Goal: Task Accomplishment & Management: Manage account settings

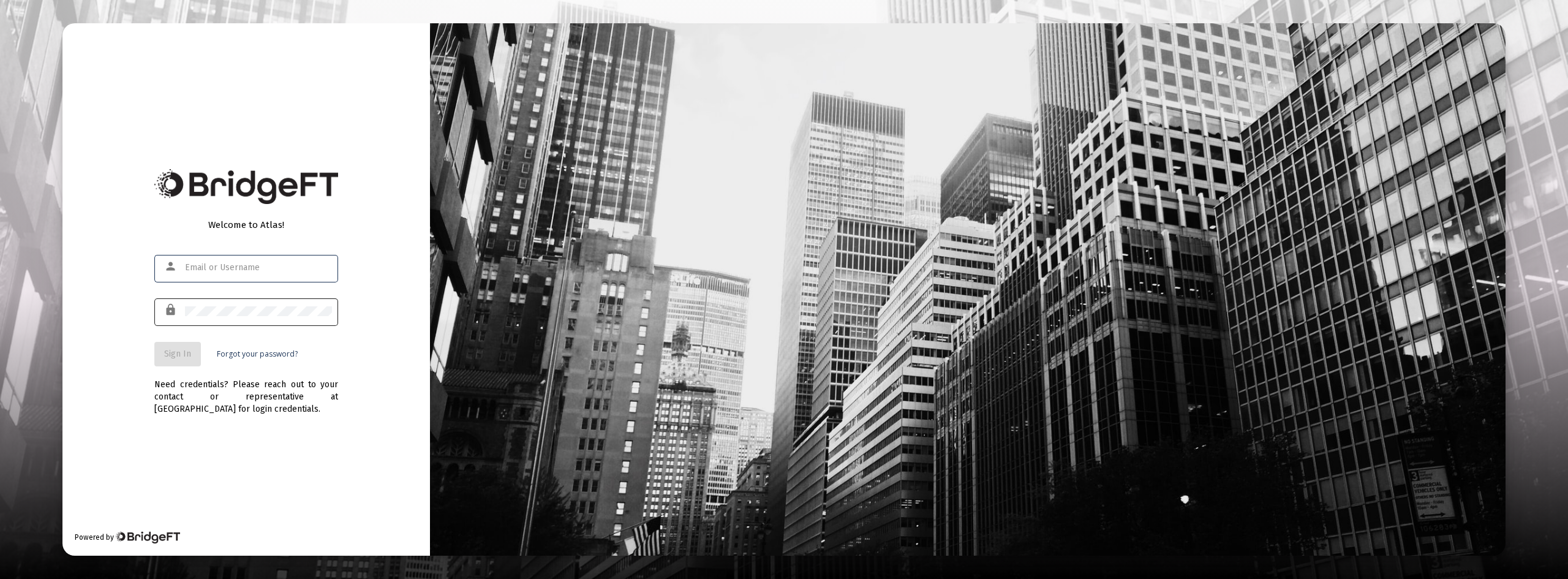
type input "[EMAIL_ADDRESS][DOMAIN_NAME]"
drag, startPoint x: 191, startPoint y: 357, endPoint x: 200, endPoint y: 357, distance: 9.0
click at [191, 357] on button "Sign In" at bounding box center [177, 354] width 46 height 25
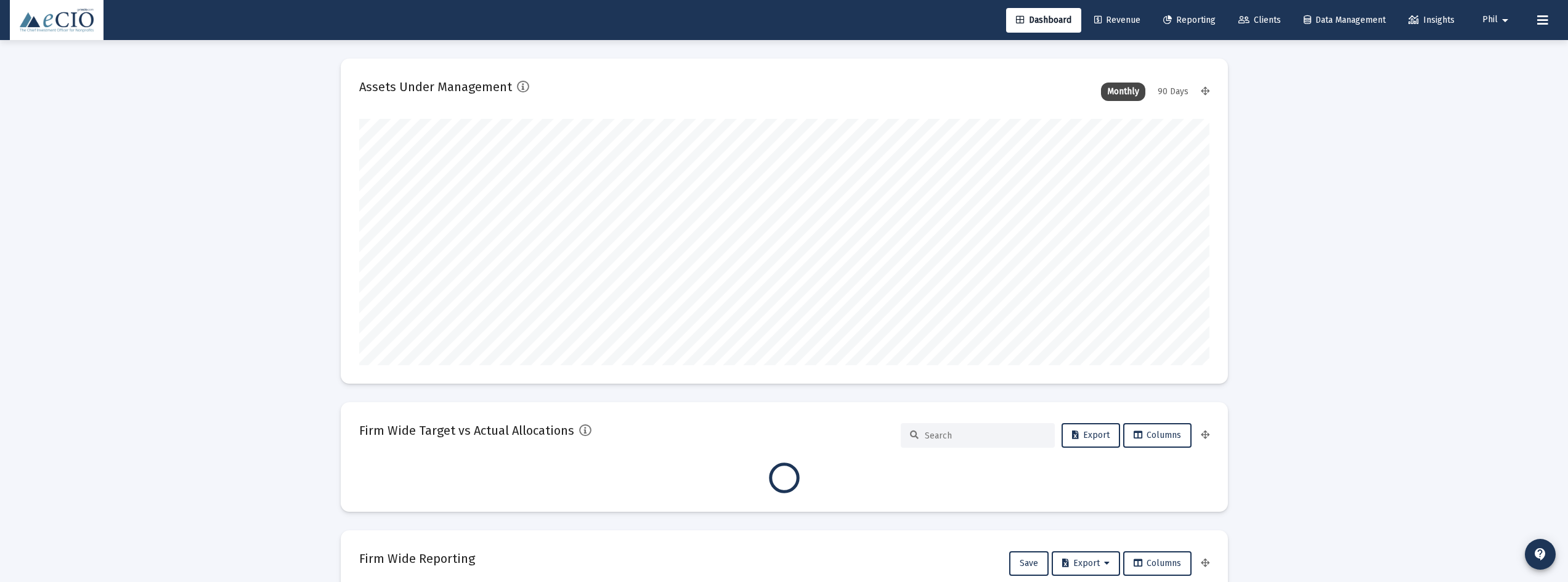
scroll to position [246, 457]
type input "[DATE]"
click at [1485, 16] on span "Phil" at bounding box center [1490, 20] width 15 height 10
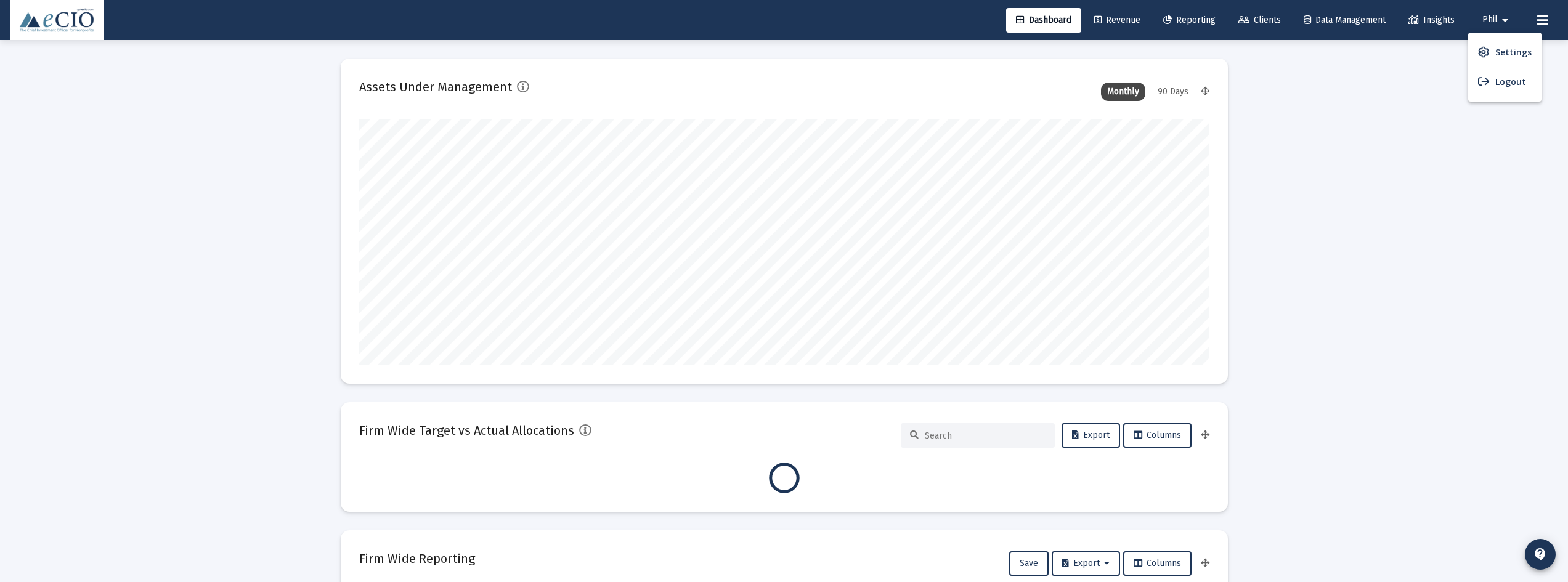
scroll to position [246, 397]
click at [1497, 53] on span "Settings" at bounding box center [1513, 52] width 36 height 29
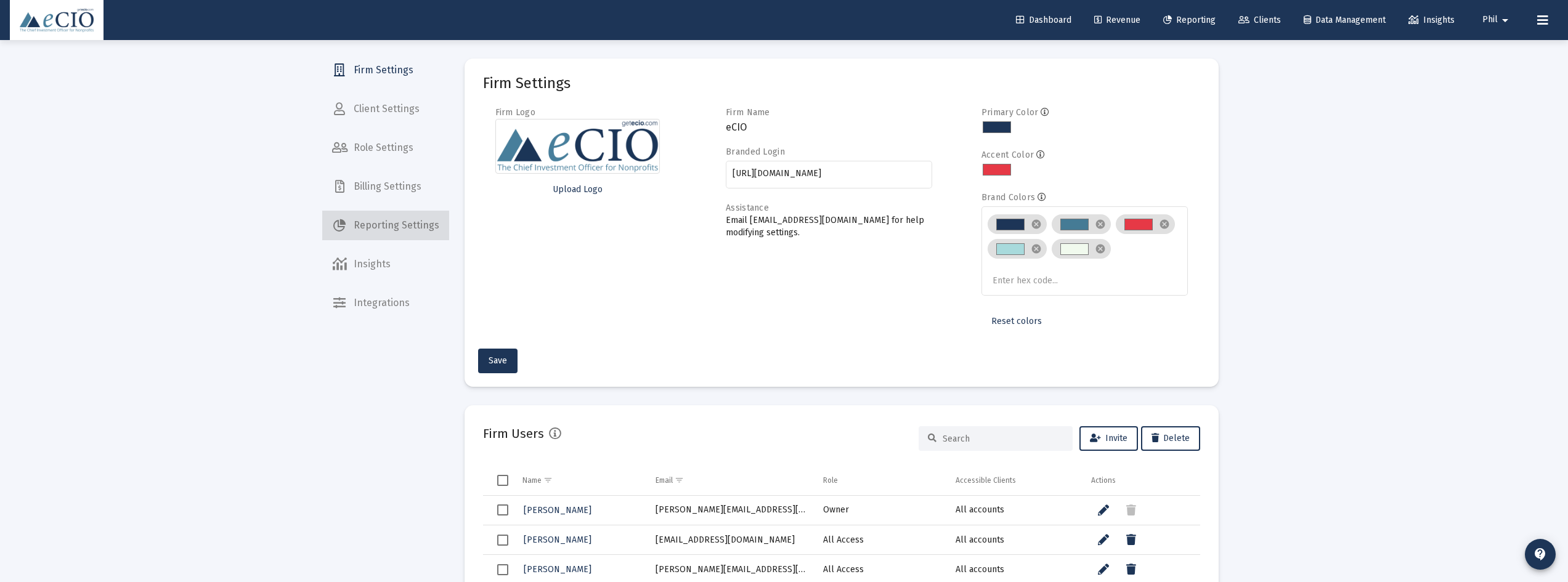
click at [403, 227] on span "Reporting Settings" at bounding box center [385, 225] width 126 height 29
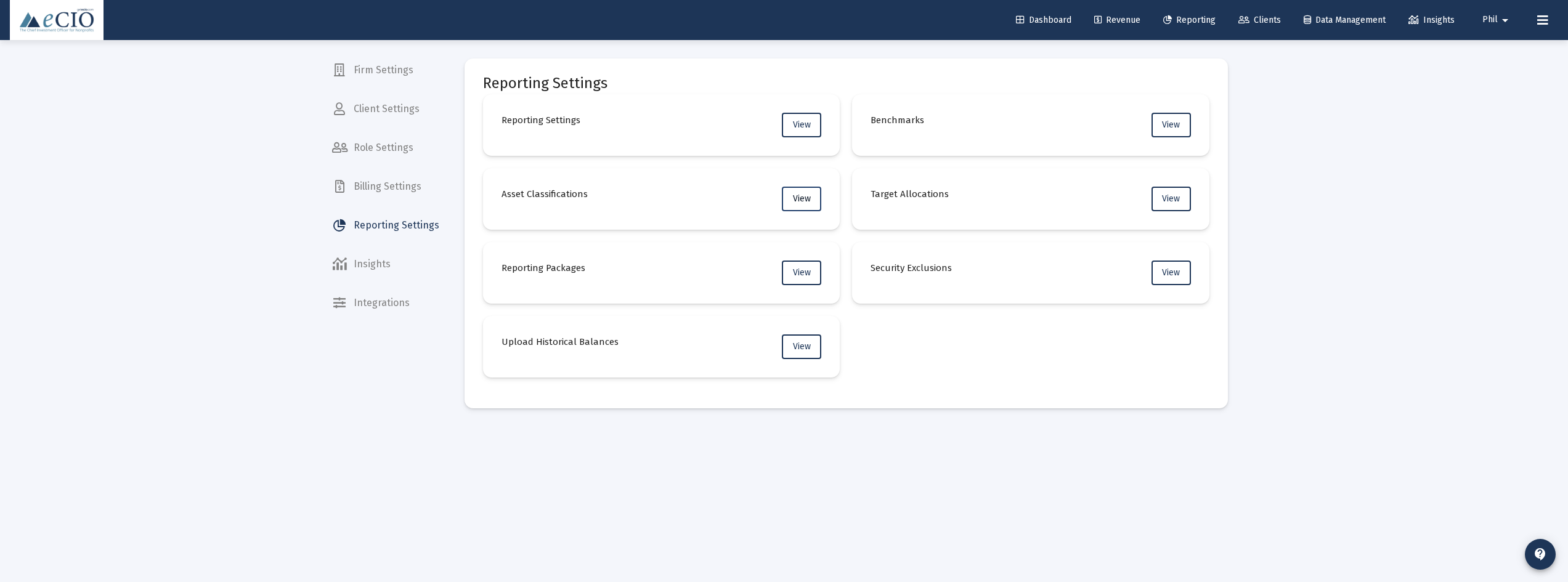
click at [795, 202] on span "View" at bounding box center [802, 198] width 18 height 10
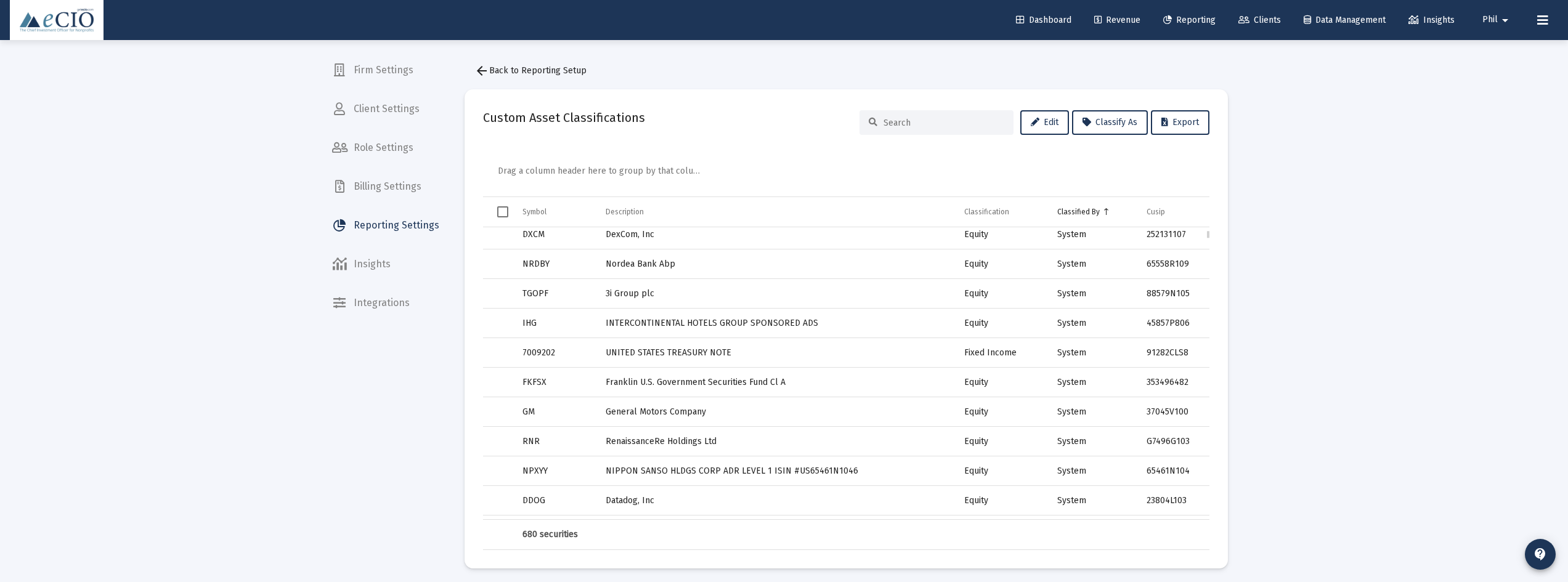
scroll to position [246, 0]
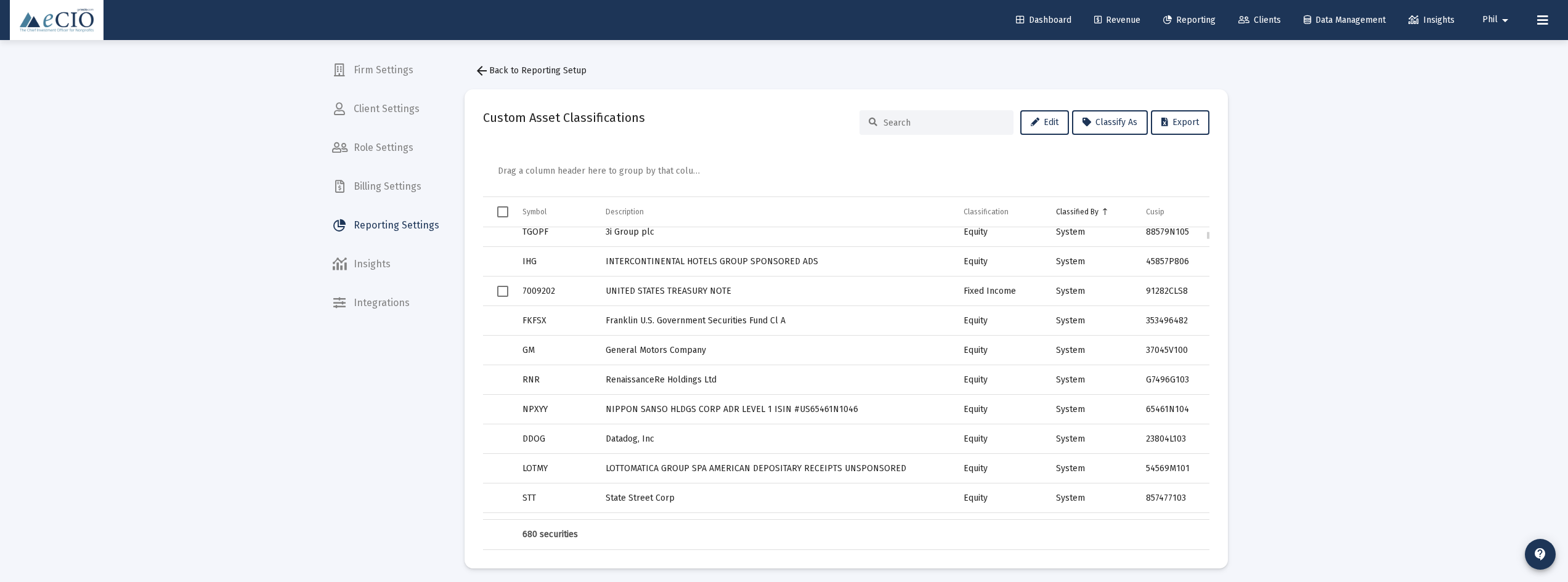
click at [504, 293] on span "Select row" at bounding box center [503, 292] width 11 height 11
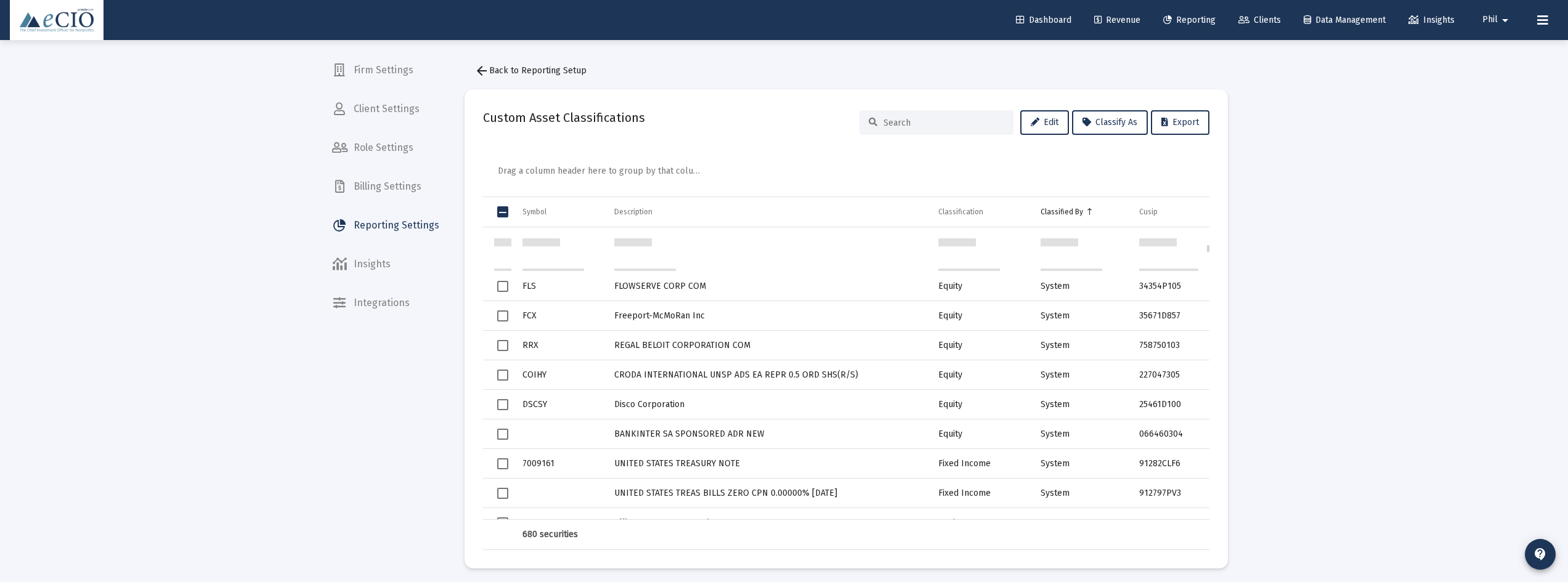
scroll to position [1171, 0]
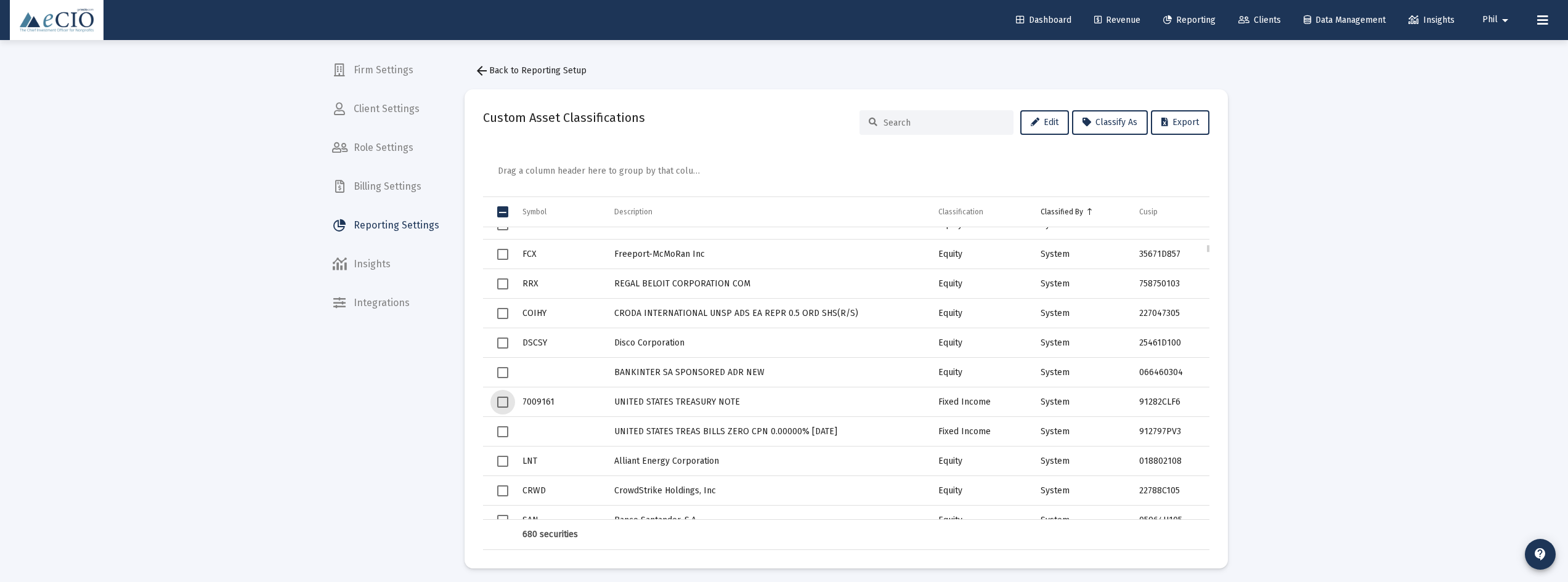
click at [504, 401] on span "Select row" at bounding box center [503, 402] width 11 height 11
click at [501, 433] on span "Select row" at bounding box center [503, 432] width 11 height 11
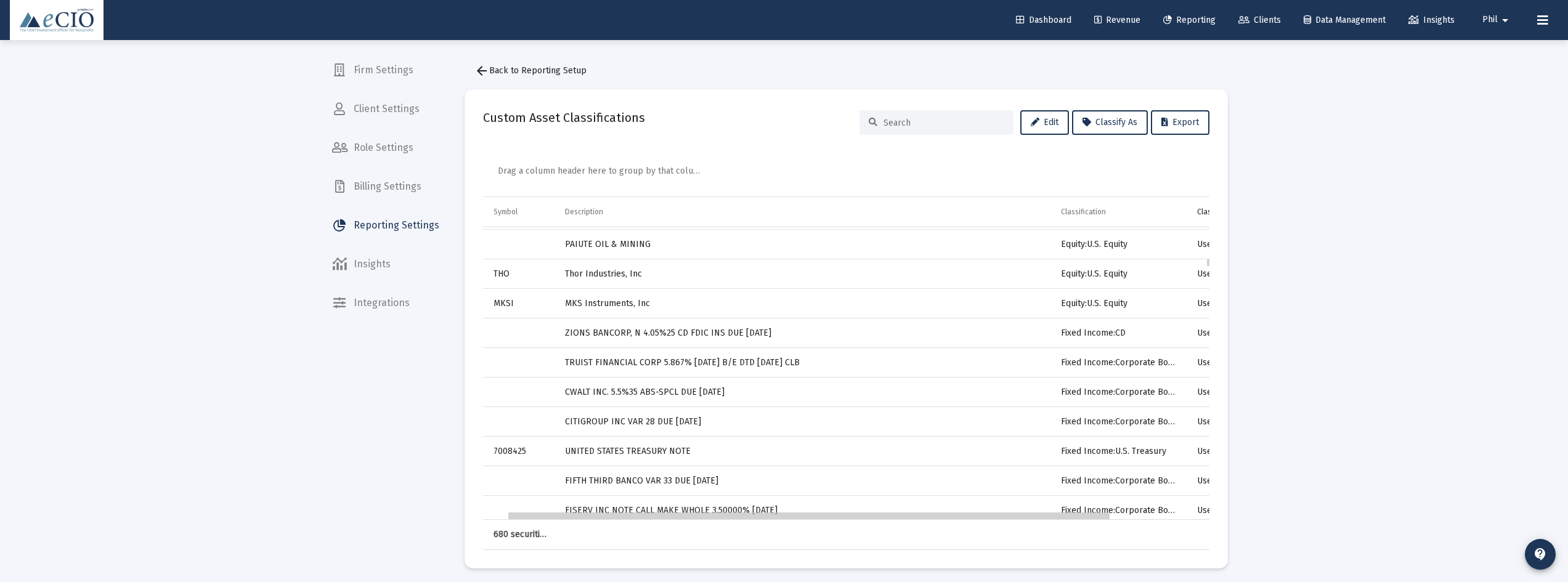
scroll to position [0, 0]
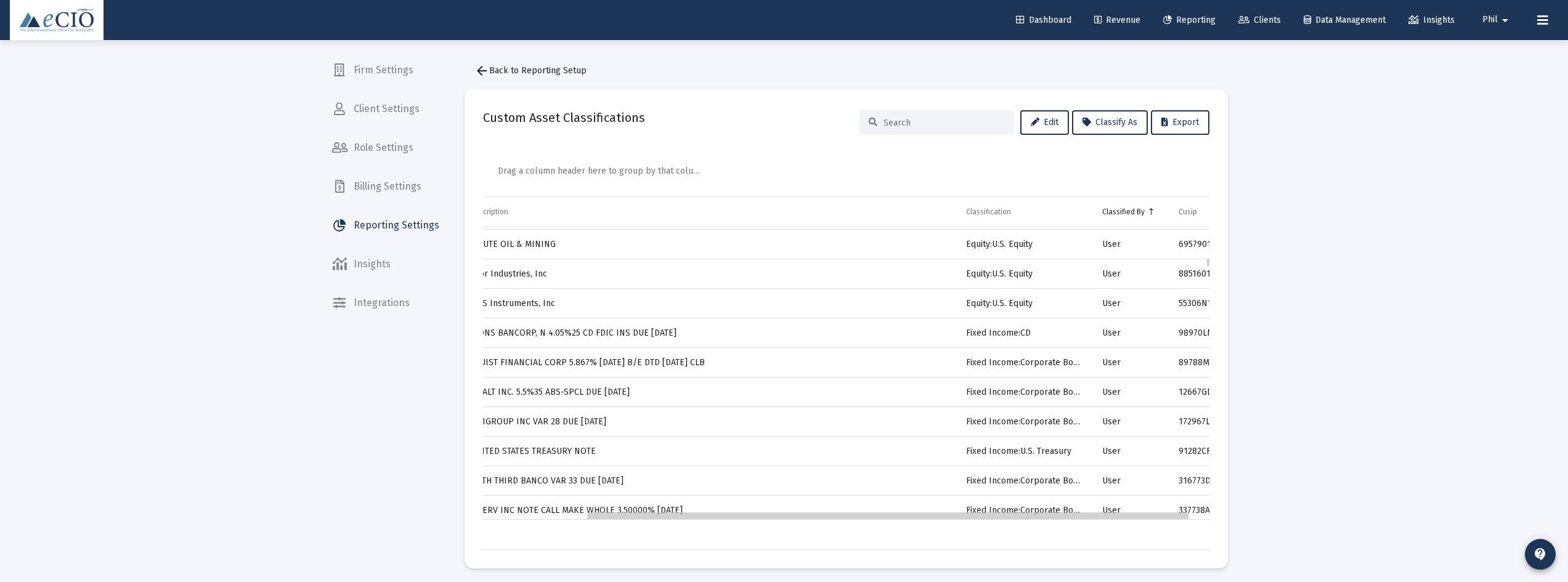
drag, startPoint x: 737, startPoint y: 517, endPoint x: 846, endPoint y: 518, distance: 109.0
click at [846, 518] on body "Dashboard Revenue Reporting Clients Data Management Insights Phil arrow_drop_do…" at bounding box center [784, 291] width 1568 height 582
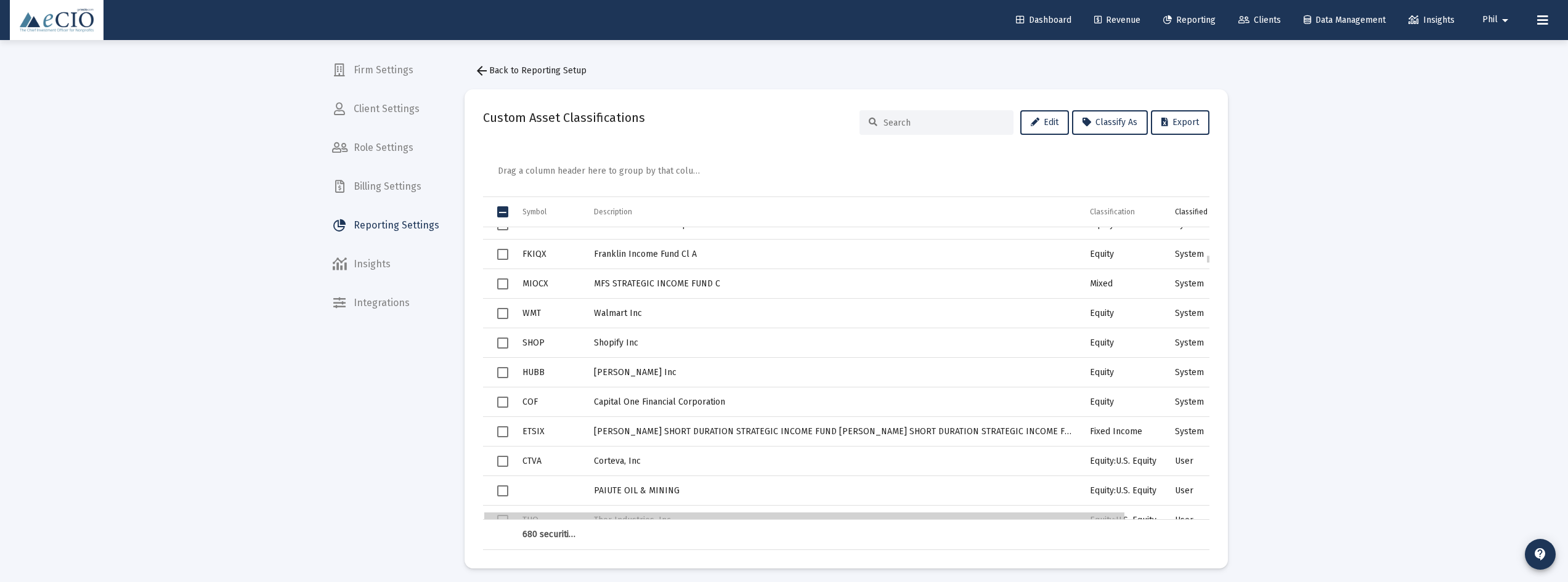
drag, startPoint x: 822, startPoint y: 518, endPoint x: 674, endPoint y: 511, distance: 148.2
click at [671, 518] on body "Dashboard Revenue Reporting Clients Data Management Insights Phil arrow_drop_do…" at bounding box center [784, 291] width 1568 height 582
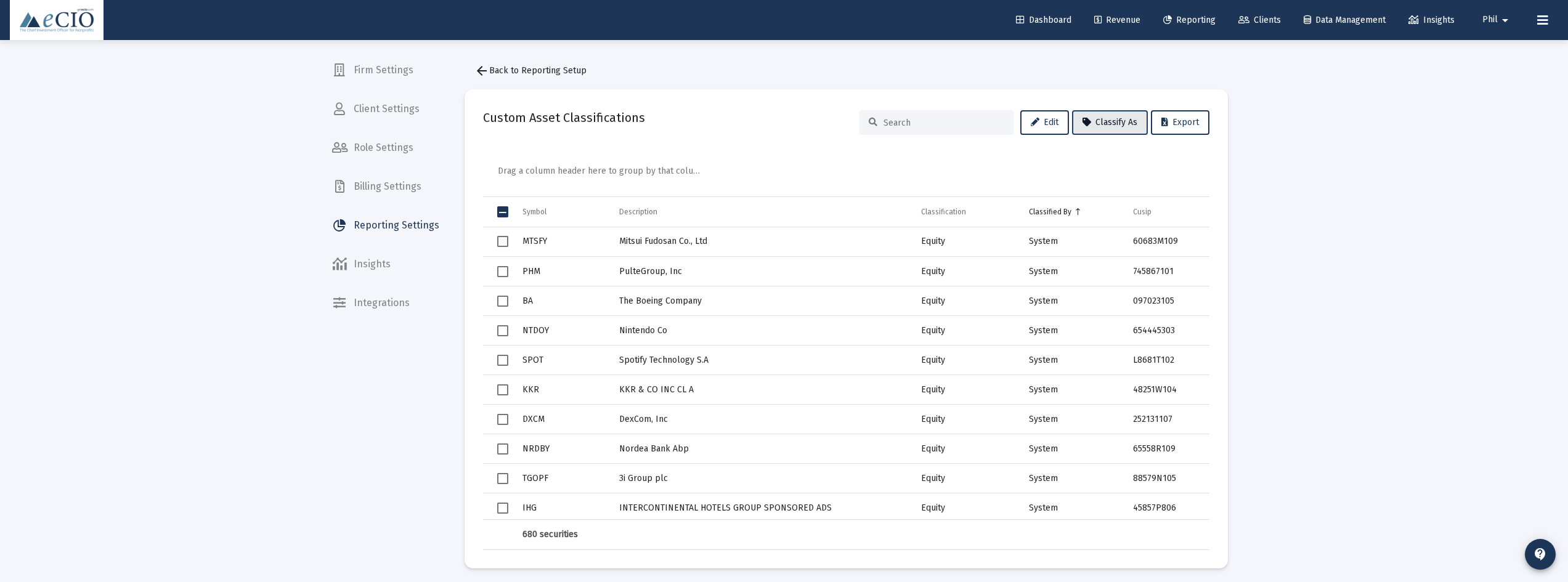
click at [1103, 121] on span "Classify As" at bounding box center [1110, 122] width 55 height 10
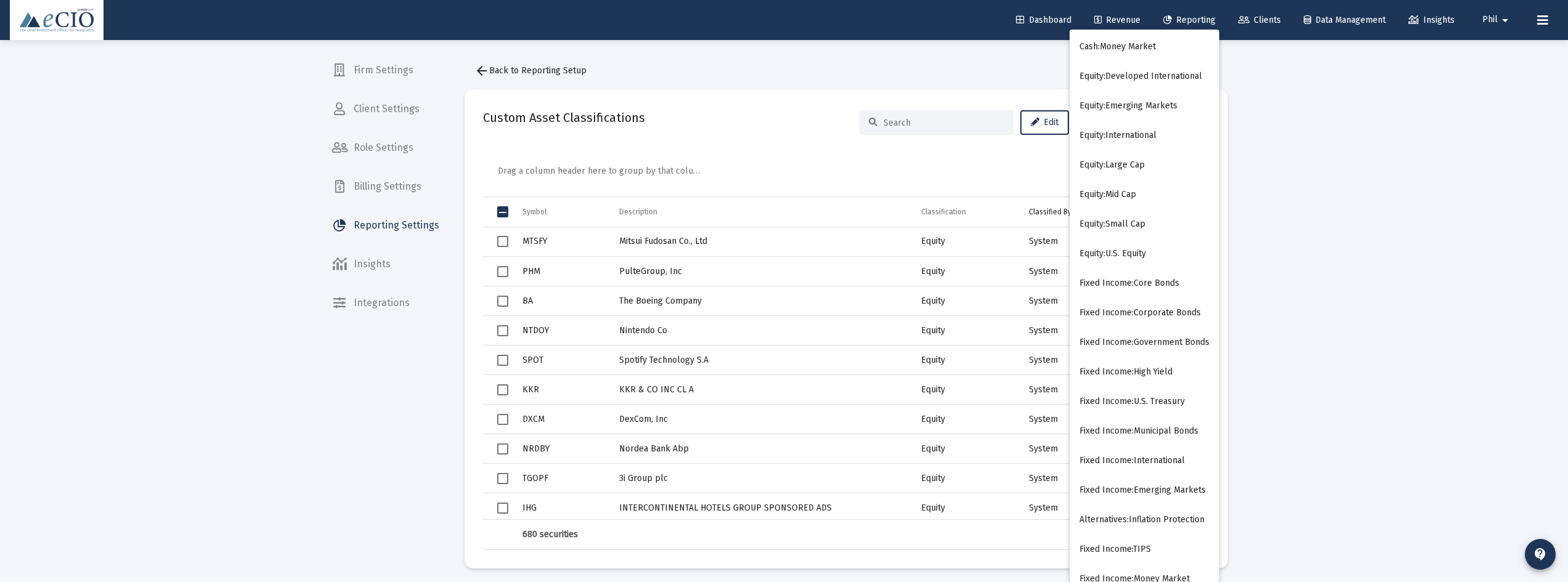
click at [1137, 403] on button "Fixed Income:U.S. Treasury" at bounding box center [1144, 401] width 149 height 29
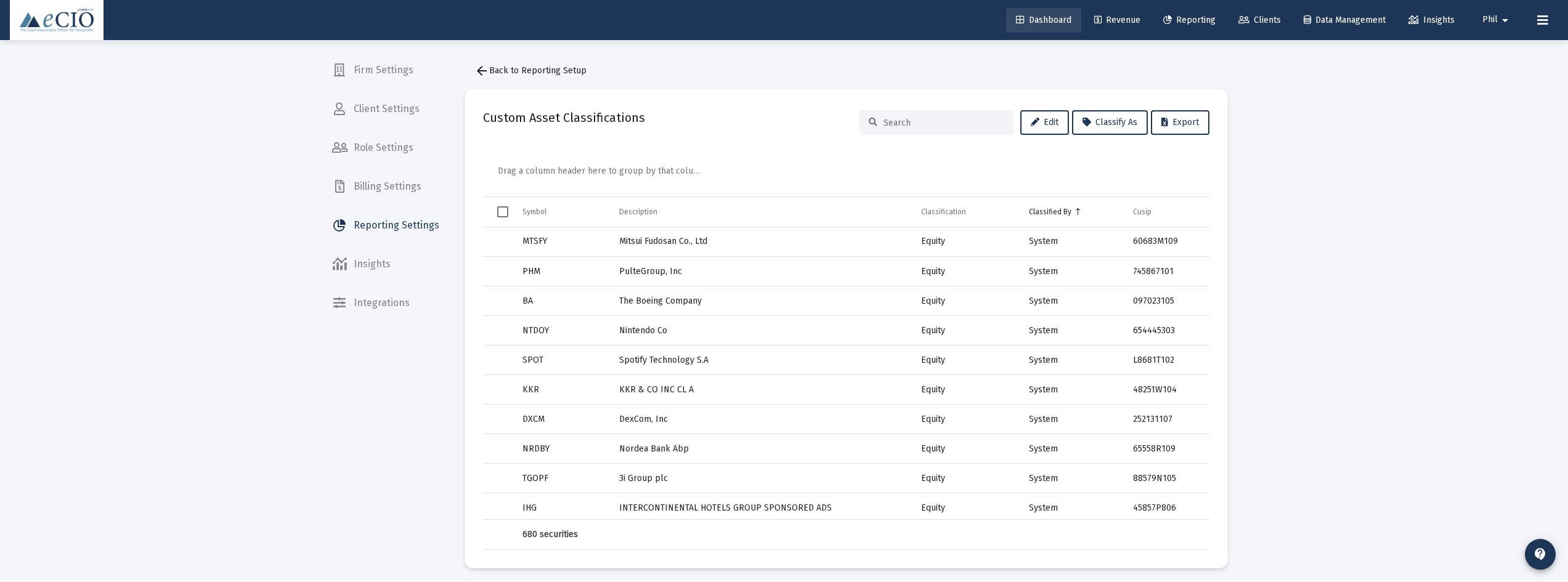
click at [1036, 26] on link "Dashboard" at bounding box center [1043, 20] width 75 height 25
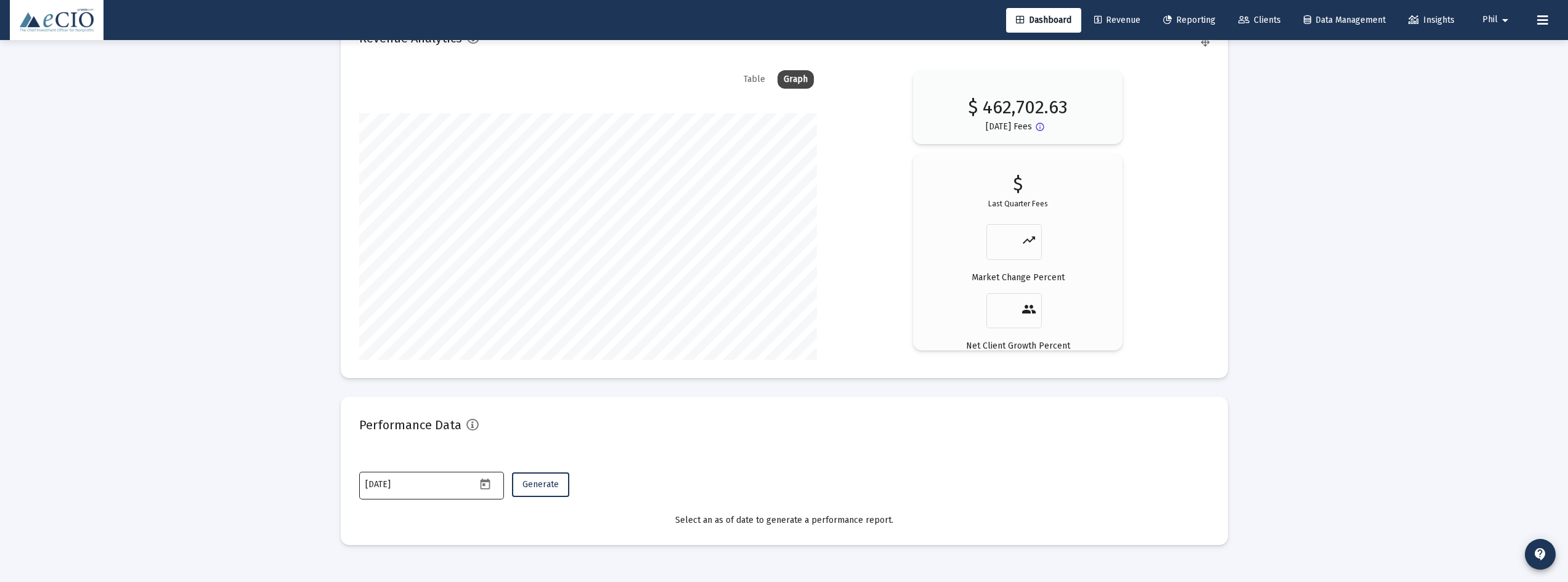
click at [478, 483] on icon "Open calendar" at bounding box center [485, 485] width 13 height 13
click at [489, 272] on button "Previous month" at bounding box center [494, 278] width 25 height 25
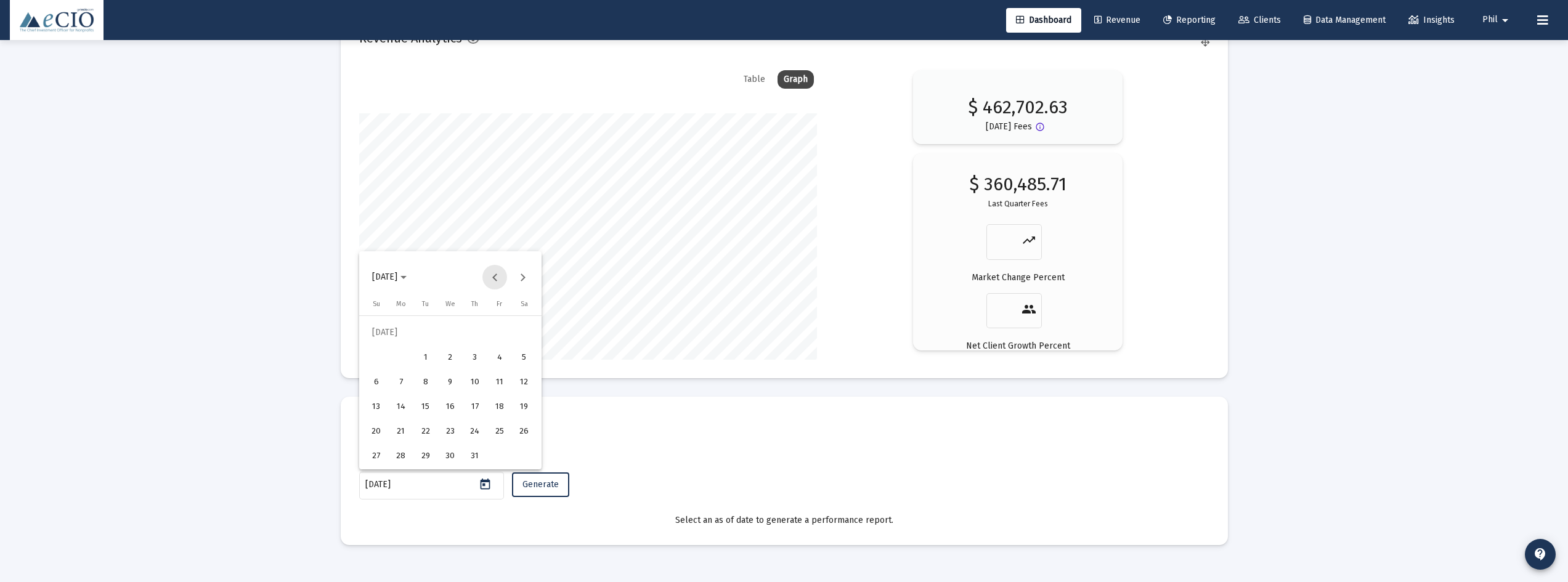
click at [489, 272] on button "Previous month" at bounding box center [494, 278] width 25 height 25
click at [522, 275] on button "Next month" at bounding box center [522, 278] width 25 height 25
click at [403, 460] on div "30" at bounding box center [400, 456] width 22 height 22
type input "[DATE]"
click at [543, 489] on span "Generate" at bounding box center [540, 484] width 36 height 10
